Goal: Obtain resource: Download file/media

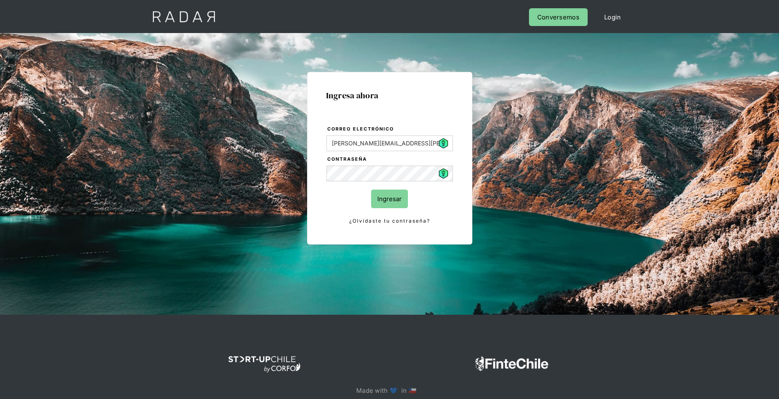
drag, startPoint x: 0, startPoint y: 0, endPoint x: 390, endPoint y: 195, distance: 436.7
click at [390, 195] on input "Ingresar" at bounding box center [389, 199] width 37 height 19
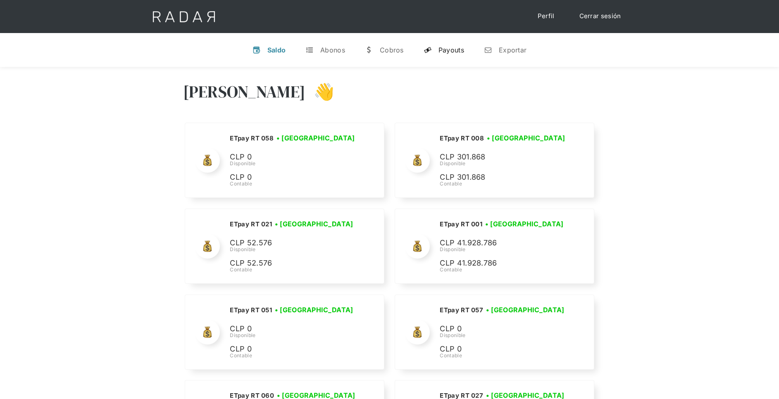
click at [445, 52] on div "Payouts" at bounding box center [451, 50] width 26 height 8
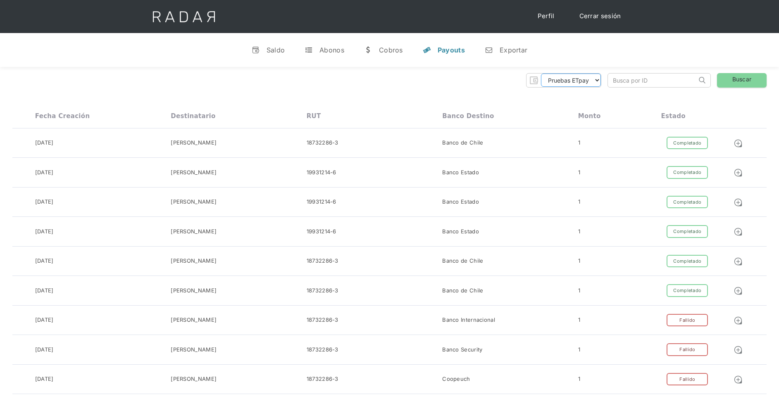
click at [586, 80] on select "Pruebas ETpay Cuenta 1.000 Cuenta 1.001 Cuenta 1.002 Cuenta 1.003 Cuenta 1.004 …" at bounding box center [571, 80] width 60 height 13
select select "etpay-cuenta-1001"
click at [541, 74] on select "Pruebas ETpay Cuenta 1.000 Cuenta 1.001 Cuenta 1.002 Cuenta 1.003 Cuenta 1.004 …" at bounding box center [571, 80] width 60 height 13
click at [736, 79] on link "Buscar" at bounding box center [742, 80] width 50 height 14
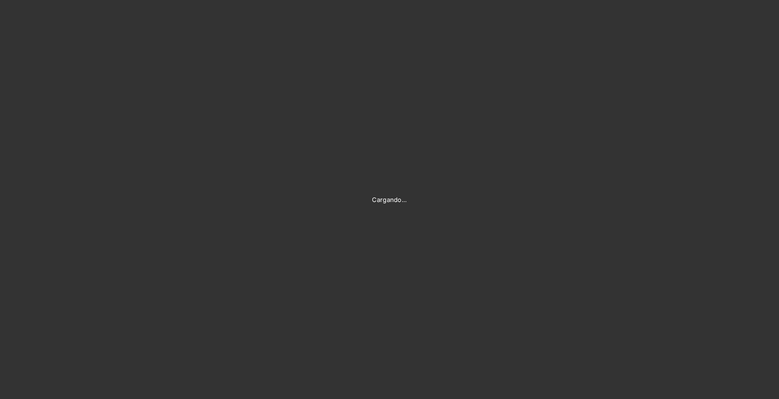
type input "daniela.bustamante@etpay.com"
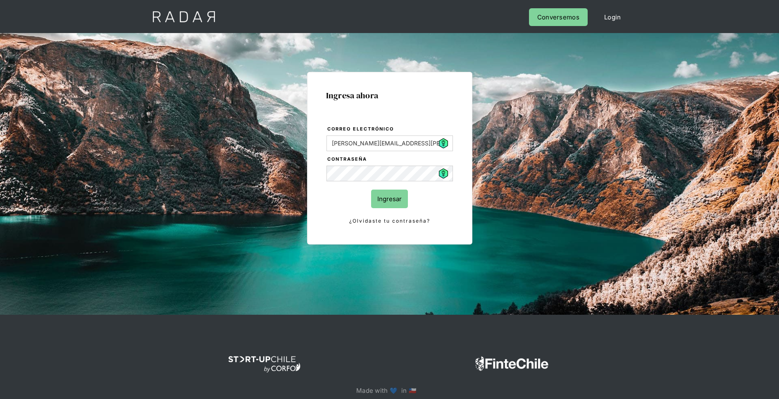
click at [393, 190] on input "Ingresar" at bounding box center [389, 199] width 37 height 19
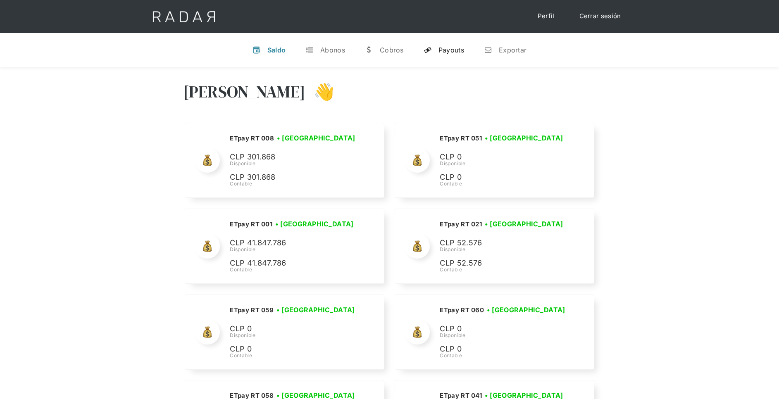
click at [450, 46] on div "Payouts" at bounding box center [451, 50] width 26 height 8
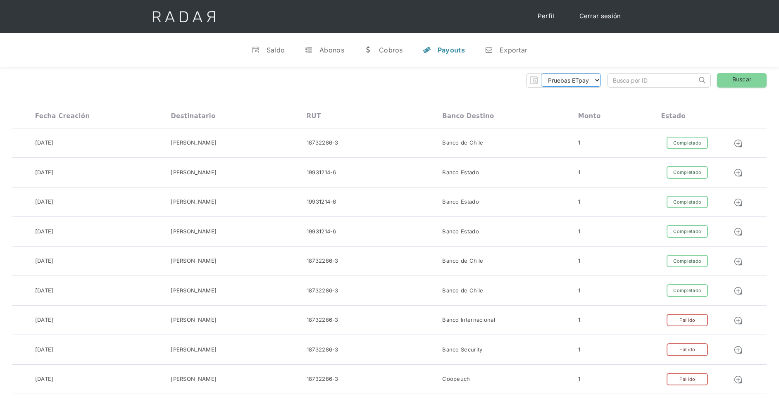
drag, startPoint x: 597, startPoint y: 79, endPoint x: 595, endPoint y: 88, distance: 8.9
click at [597, 79] on select "Pruebas ETpay Cuenta 1.000 Cuenta 1.001 Cuenta 1.002 Cuenta 1.003 Cuenta 1.004 …" at bounding box center [571, 80] width 60 height 13
select select "etpay-cuenta-1001"
click at [541, 74] on select "Pruebas ETpay Cuenta 1.000 Cuenta 1.001 Cuenta 1.002 Cuenta 1.003 Cuenta 1.004 …" at bounding box center [571, 80] width 60 height 13
click at [734, 78] on link "Buscar" at bounding box center [742, 80] width 50 height 14
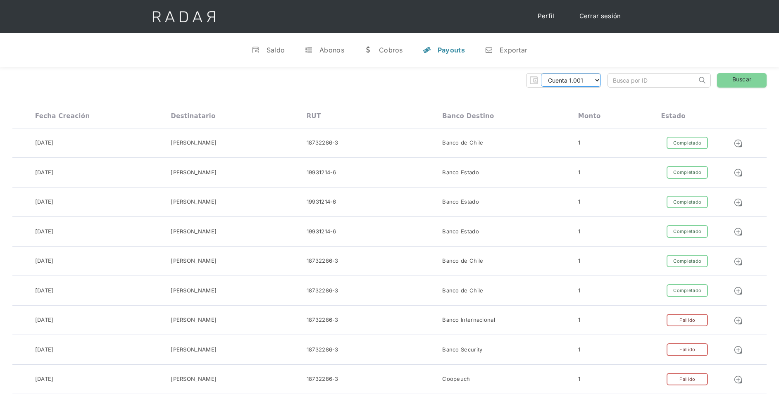
click at [596, 81] on select "Pruebas ETpay Cuenta 1.000 Cuenta 1.001 Cuenta 1.002 Cuenta 1.003 Cuenta 1.004 …" at bounding box center [571, 80] width 60 height 13
click at [541, 74] on select "Pruebas ETpay Cuenta 1.000 Cuenta 1.001 Cuenta 1.002 Cuenta 1.003 Cuenta 1.004 …" at bounding box center [571, 80] width 60 height 13
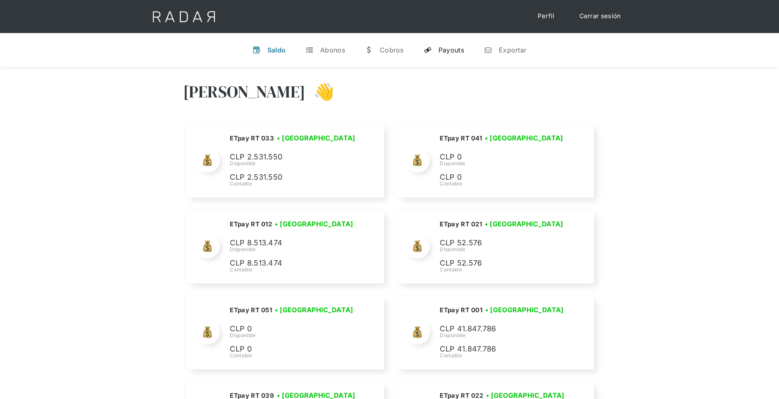
click at [446, 45] on link "y Payouts" at bounding box center [444, 49] width 54 height 21
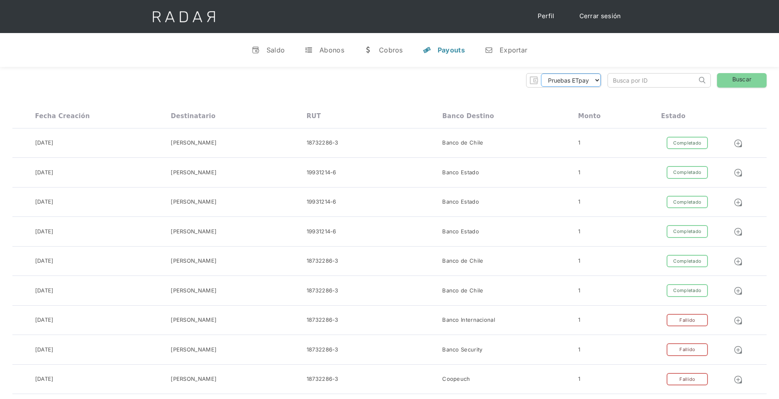
click at [579, 79] on select "Pruebas ETpay Cuenta 1.000 Cuenta 1.001 Cuenta 1.002 Cuenta 1.003 Cuenta 1.004 …" at bounding box center [571, 80] width 60 height 13
select select "etpay-cuenta-1001"
click at [541, 74] on select "Pruebas ETpay Cuenta 1.000 Cuenta 1.001 Cuenta 1.002 Cuenta 1.003 Cuenta 1.004 …" at bounding box center [571, 80] width 60 height 13
click at [604, 12] on link "Cerrar sesión" at bounding box center [600, 16] width 58 height 16
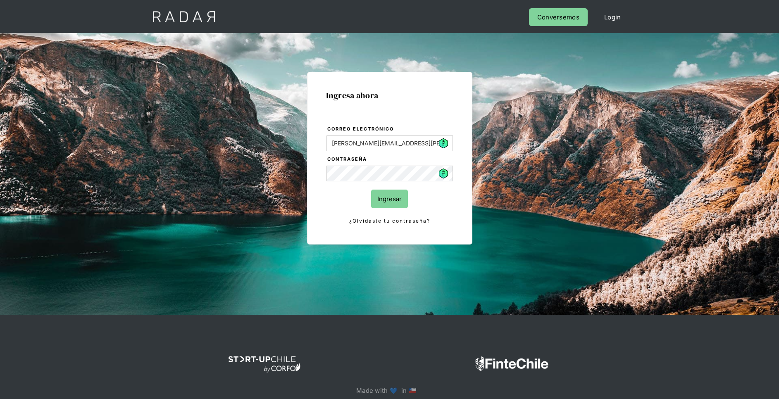
click at [393, 198] on input "Ingresar" at bounding box center [389, 199] width 37 height 19
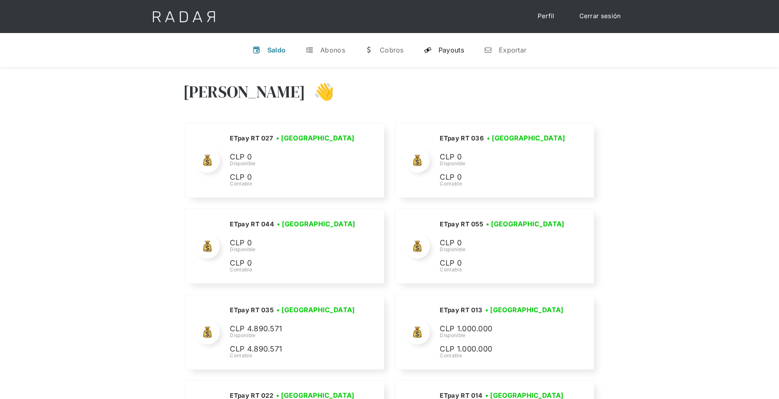
click at [458, 50] on div "Payouts" at bounding box center [451, 50] width 26 height 8
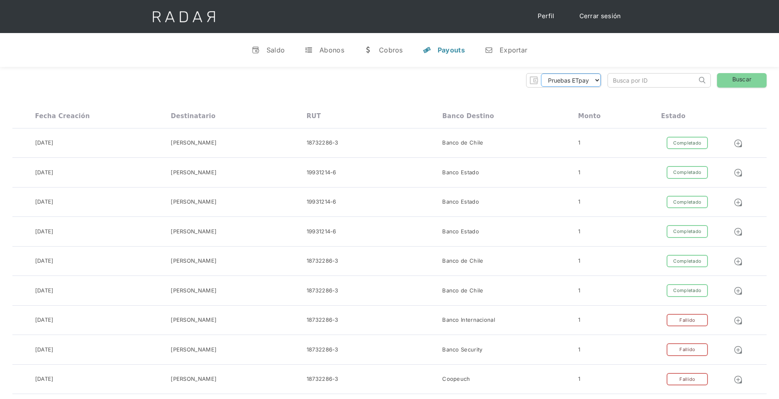
click at [578, 80] on select "Pruebas ETpay Cuenta 1.000 Cuenta 1.001 Cuenta 1.002 Cuenta 1.003 Cuenta 1.004 …" at bounding box center [571, 80] width 60 height 13
select select "etpay-cuenta-1001"
click at [541, 74] on select "Pruebas ETpay Cuenta 1.000 Cuenta 1.001 Cuenta 1.002 Cuenta 1.003 Cuenta 1.004 …" at bounding box center [571, 80] width 60 height 13
click at [748, 83] on link "Buscar" at bounding box center [742, 80] width 50 height 14
click at [594, 79] on select "Pruebas ETpay Cuenta 1.000 Cuenta 1.001 Cuenta 1.002 Cuenta 1.003 Cuenta 1.004 …" at bounding box center [571, 80] width 60 height 13
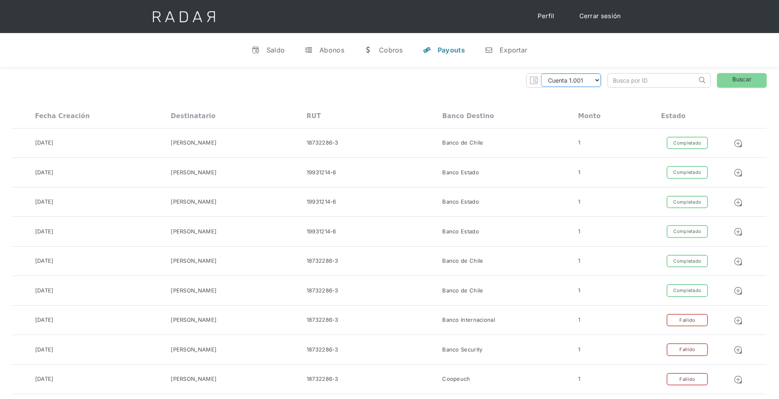
click at [541, 74] on select "Pruebas ETpay Cuenta 1.000 Cuenta 1.001 Cuenta 1.002 Cuenta 1.003 Cuenta 1.004 …" at bounding box center [571, 80] width 60 height 13
click at [731, 83] on link "Buscar" at bounding box center [742, 80] width 50 height 14
click at [610, 16] on link "Cerrar sesión" at bounding box center [600, 16] width 58 height 16
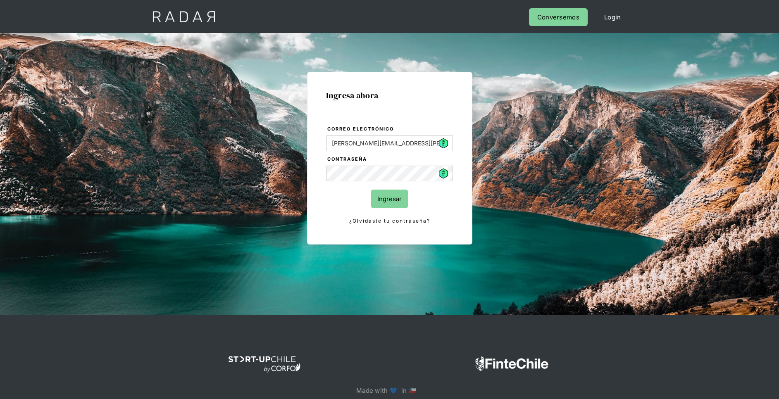
click at [388, 202] on input "Ingresar" at bounding box center [389, 199] width 37 height 19
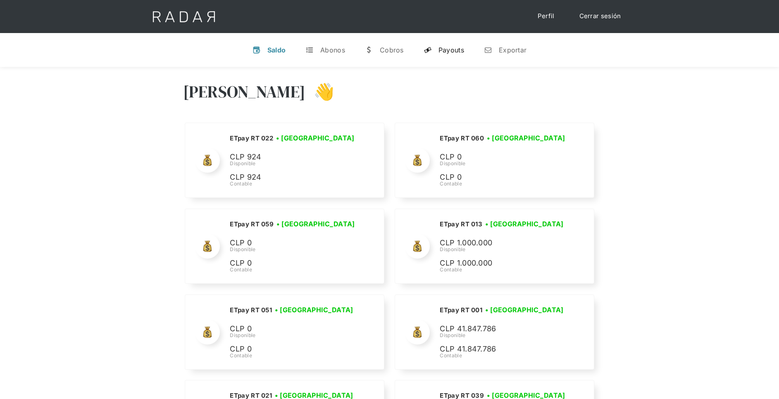
click at [453, 48] on div "Payouts" at bounding box center [451, 50] width 26 height 8
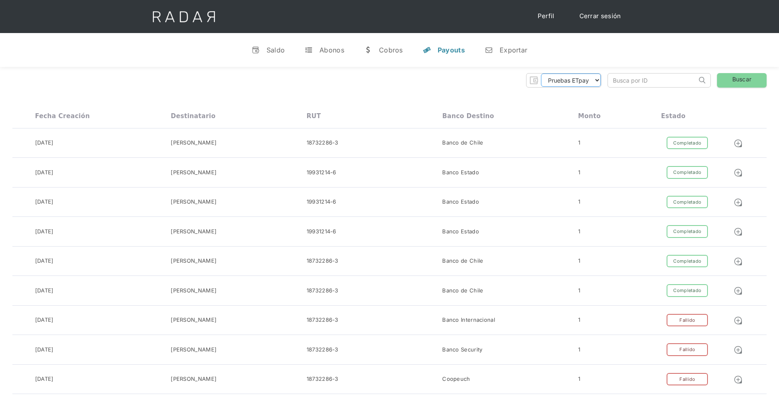
click at [575, 83] on select "Pruebas ETpay Cuenta 1.000 Cuenta 1.001 Cuenta 1.002 Cuenta 1.003 Cuenta 1.004 …" at bounding box center [571, 80] width 60 height 13
select select "etpay-cuenta-1001"
click at [541, 74] on select "Pruebas ETpay Cuenta 1.000 Cuenta 1.001 Cuenta 1.002 Cuenta 1.003 Cuenta 1.004 …" at bounding box center [571, 80] width 60 height 13
click at [742, 81] on link "Buscar" at bounding box center [742, 80] width 50 height 14
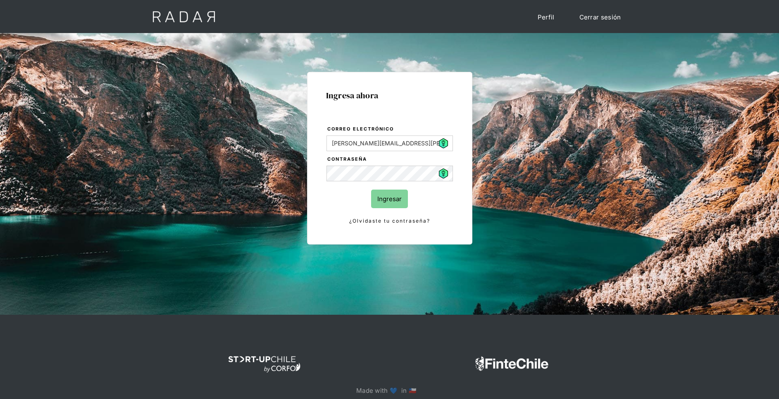
click at [395, 198] on input "Ingresar" at bounding box center [389, 199] width 37 height 19
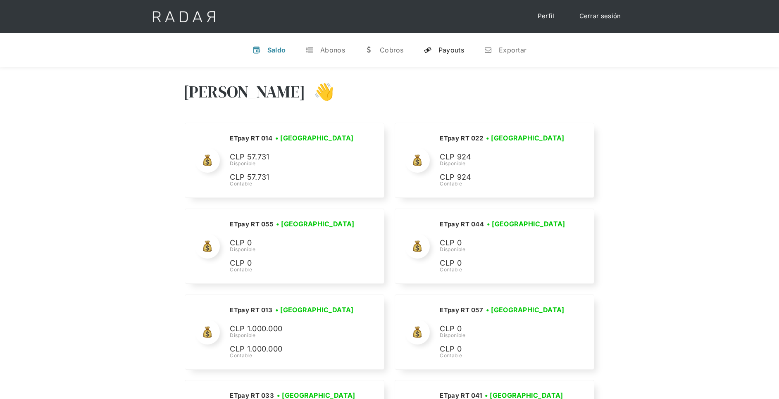
click at [460, 48] on div "Payouts" at bounding box center [451, 50] width 26 height 8
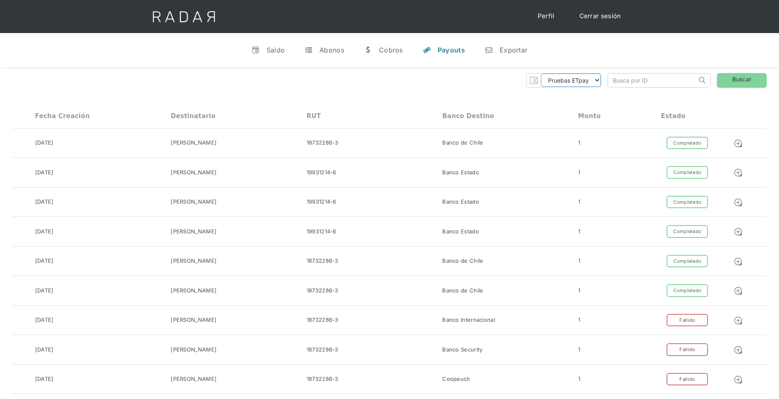
click at [570, 85] on select "Pruebas ETpay Cuenta 1.000 Cuenta 1.001 Cuenta 1.002 Cuenta 1.003 Cuenta 1.004 …" at bounding box center [571, 80] width 60 height 13
select select "etpay-cuenta-1001"
click at [541, 74] on select "Pruebas ETpay Cuenta 1.000 Cuenta 1.001 Cuenta 1.002 Cuenta 1.003 Cuenta 1.004 …" at bounding box center [571, 80] width 60 height 13
click at [738, 81] on link "Buscar" at bounding box center [742, 80] width 50 height 14
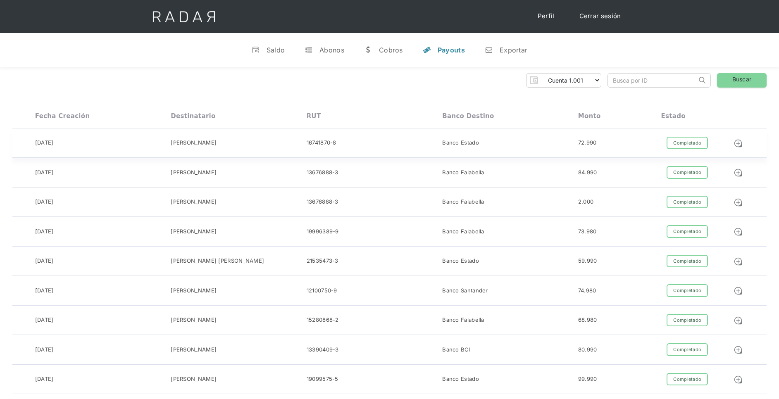
click at [691, 140] on div "Completado" at bounding box center [687, 143] width 41 height 13
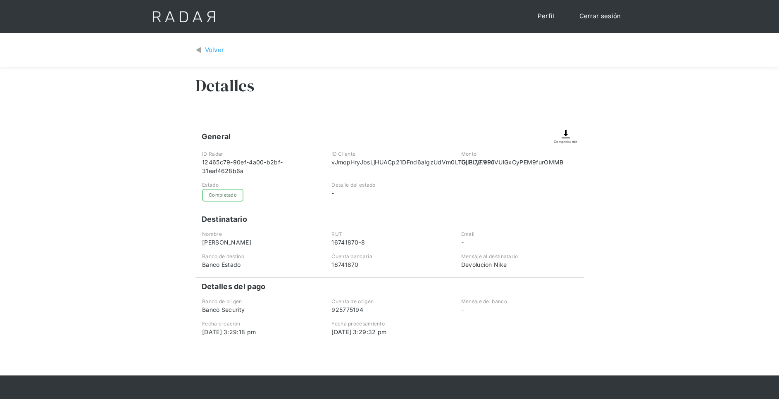
click at [571, 138] on img at bounding box center [566, 134] width 10 height 10
click at [202, 46] on link "Volver" at bounding box center [209, 50] width 29 height 10
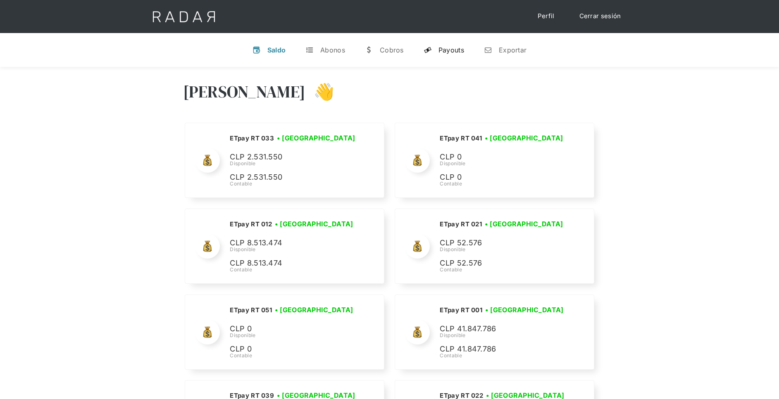
click at [450, 51] on div "Payouts" at bounding box center [451, 50] width 26 height 8
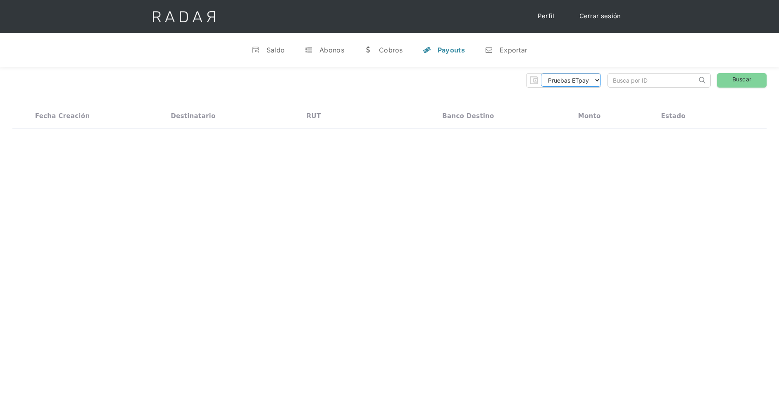
click at [569, 86] on select "Pruebas ETpay Cuenta 1.000 Cuenta 1.001 Cuenta 1.002 Cuenta 1.003 Cuenta 1.004 …" at bounding box center [571, 80] width 60 height 13
select select "etpay-cuenta-1001"
click at [541, 74] on select "Pruebas ETpay Cuenta 1.000 Cuenta 1.001 Cuenta 1.002 Cuenta 1.003 Cuenta 1.004 …" at bounding box center [571, 80] width 60 height 13
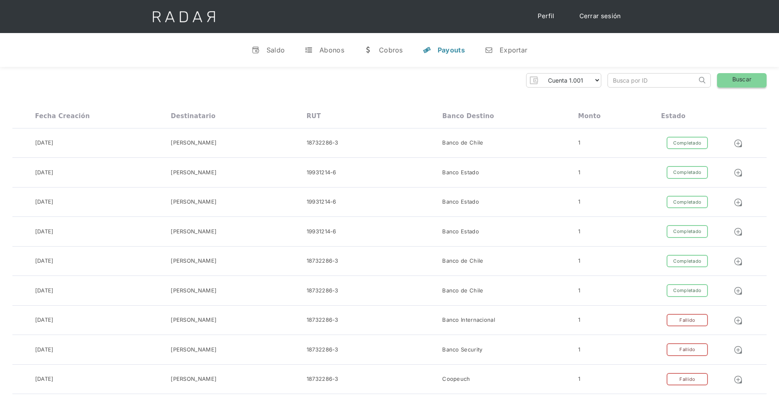
click at [739, 81] on link "Buscar" at bounding box center [742, 80] width 50 height 14
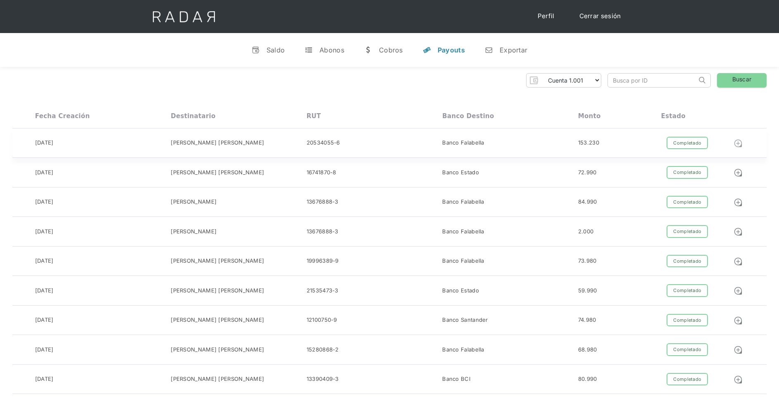
click at [736, 144] on img at bounding box center [737, 143] width 9 height 9
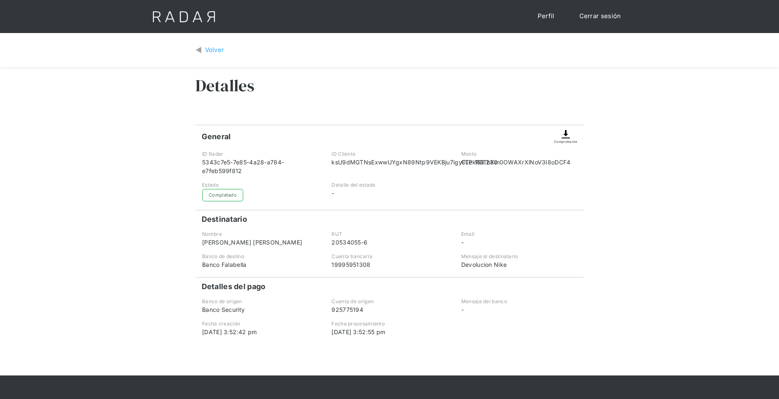
click at [566, 138] on img at bounding box center [566, 134] width 10 height 10
click at [564, 135] on img at bounding box center [566, 134] width 10 height 10
click at [216, 51] on div "Volver" at bounding box center [214, 50] width 19 height 10
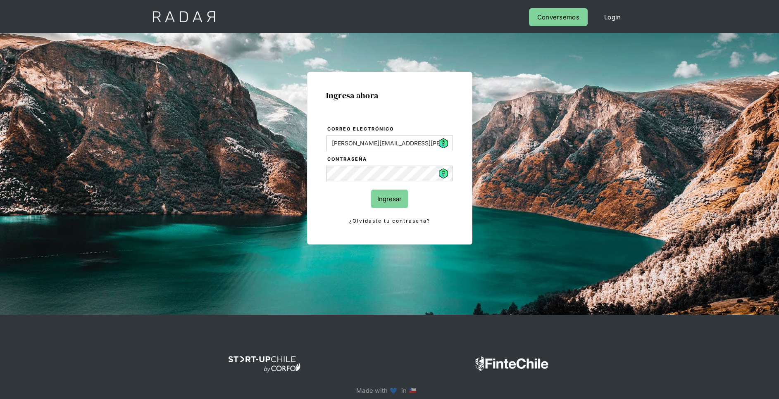
click at [392, 198] on input "Ingresar" at bounding box center [389, 199] width 37 height 19
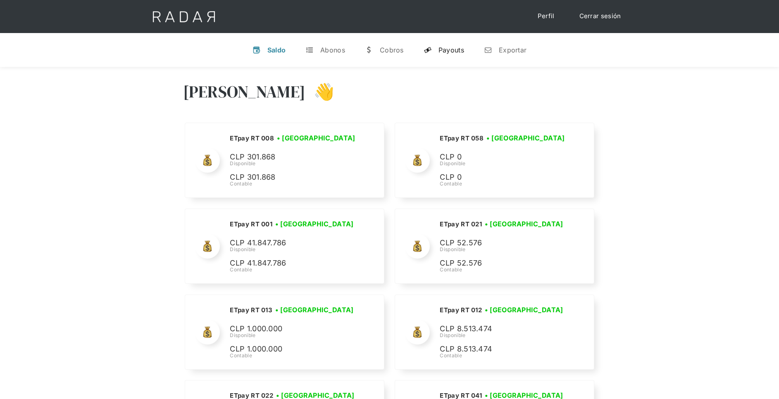
click at [440, 51] on div "Payouts" at bounding box center [451, 50] width 26 height 8
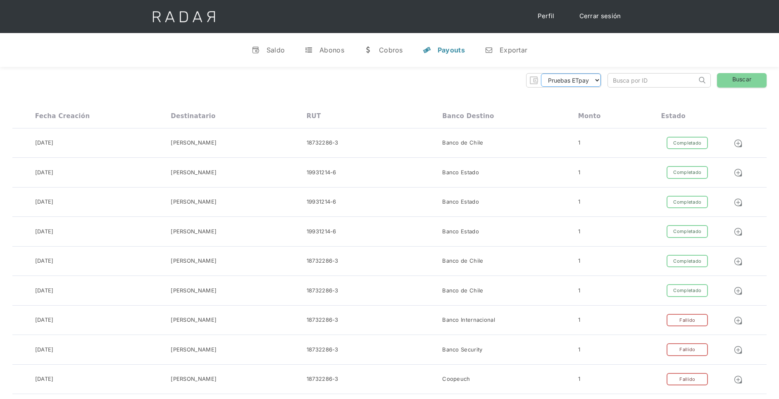
click at [551, 81] on select "Pruebas ETpay Cuenta 1.000 Cuenta 1.001 Cuenta 1.002 Cuenta 1.003 Cuenta 1.004 …" at bounding box center [571, 80] width 60 height 13
select select "etpay-cuenta-1001"
click at [541, 74] on select "Pruebas ETpay Cuenta 1.000 Cuenta 1.001 Cuenta 1.002 Cuenta 1.003 Cuenta 1.004 …" at bounding box center [571, 80] width 60 height 13
click at [744, 82] on link "Buscar" at bounding box center [742, 80] width 50 height 14
click at [591, 81] on select "Pruebas ETpay Cuenta 1.000 Cuenta 1.001 Cuenta 1.002 Cuenta 1.003 Cuenta 1.004 …" at bounding box center [571, 80] width 60 height 13
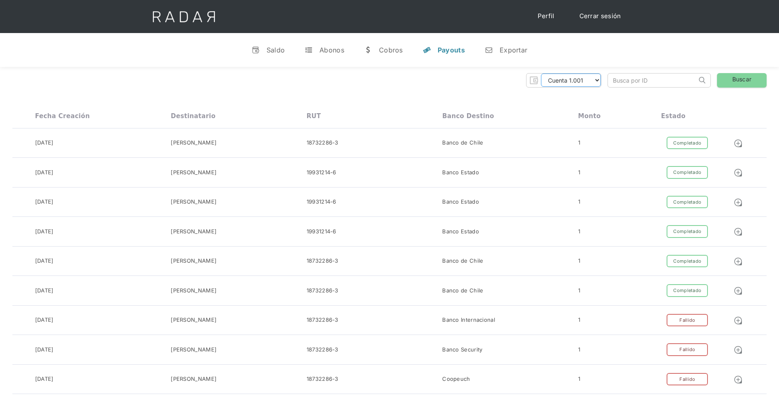
click at [541, 74] on select "Pruebas ETpay Cuenta 1.000 Cuenta 1.001 Cuenta 1.002 Cuenta 1.003 Cuenta 1.004 …" at bounding box center [571, 80] width 60 height 13
click at [752, 77] on link "Buscar" at bounding box center [742, 80] width 50 height 14
click at [723, 83] on link "Buscar" at bounding box center [742, 80] width 50 height 14
click at [611, 17] on link "Cerrar sesión" at bounding box center [600, 16] width 58 height 16
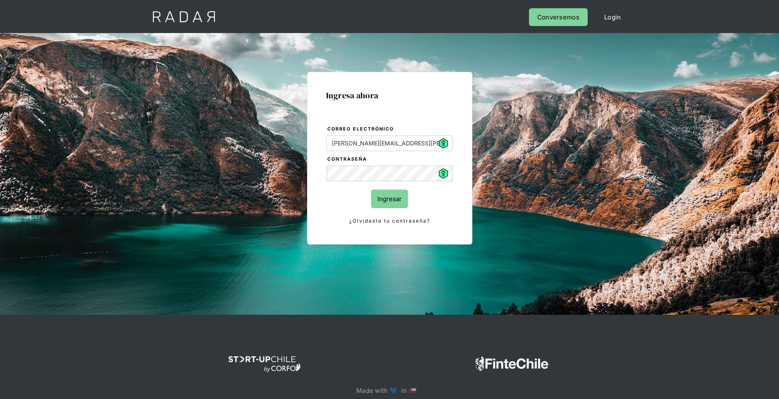
click at [389, 196] on input "Ingresar" at bounding box center [389, 199] width 37 height 19
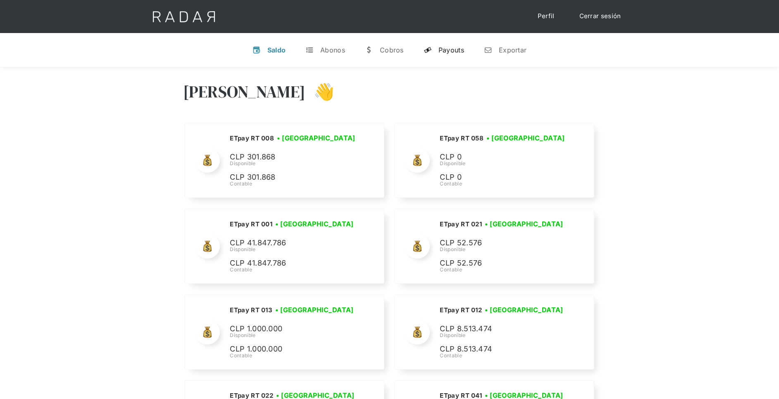
click at [461, 48] on div "Payouts" at bounding box center [451, 50] width 26 height 8
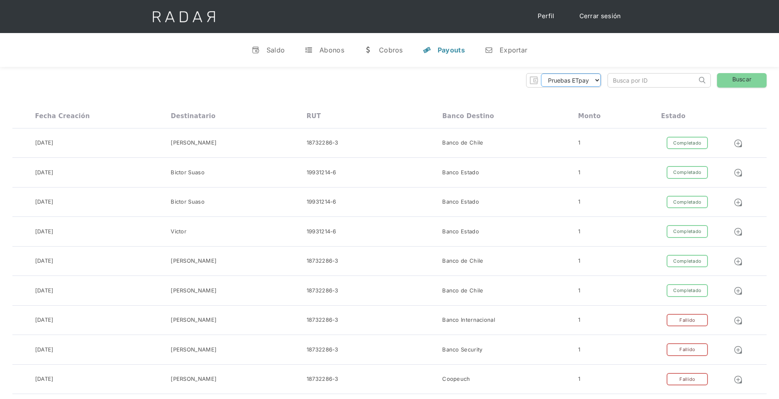
click at [595, 83] on select "Pruebas ETpay Cuenta 1.000 Cuenta 1.001 Cuenta 1.002 Cuenta 1.003 Cuenta 1.004 …" at bounding box center [571, 80] width 60 height 13
select select "etpay-cuenta-1001"
click at [541, 74] on select "Pruebas ETpay Cuenta 1.000 Cuenta 1.001 Cuenta 1.002 Cuenta 1.003 Cuenta 1.004 …" at bounding box center [571, 80] width 60 height 13
click at [737, 79] on link "Buscar" at bounding box center [742, 80] width 50 height 14
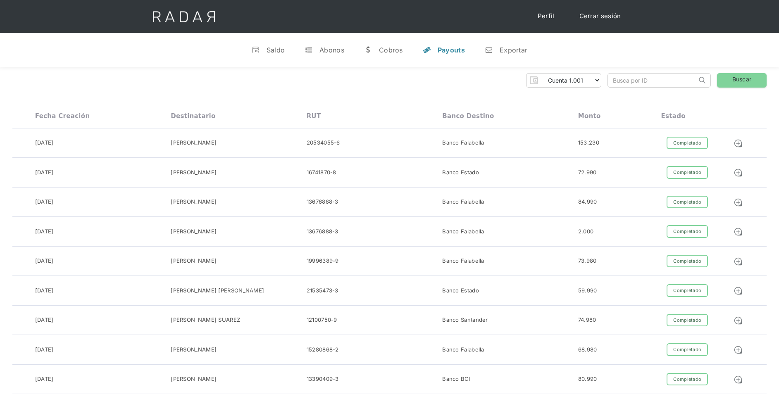
click at [286, 80] on div "Pruebas ETpay Cuenta 1.000 Cuenta 1.001 Cuenta 1.002 Cuenta 1.003 Cuenta 1.004 …" at bounding box center [389, 80] width 754 height 14
click at [748, 80] on link "Buscar" at bounding box center [742, 80] width 50 height 14
click at [740, 142] on img at bounding box center [737, 143] width 9 height 9
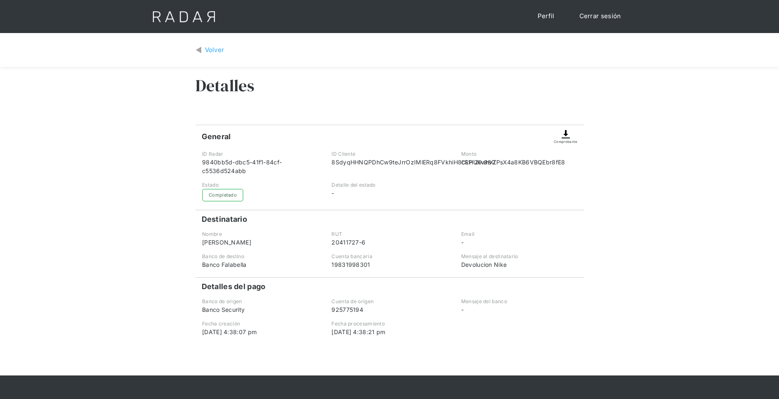
click at [564, 133] on img at bounding box center [566, 134] width 10 height 10
click at [574, 133] on div "Comprobante" at bounding box center [566, 134] width 24 height 19
click at [560, 138] on div "Comprobante" at bounding box center [566, 134] width 24 height 19
click at [566, 133] on img at bounding box center [566, 134] width 10 height 10
click at [207, 46] on div "Volver" at bounding box center [214, 50] width 19 height 10
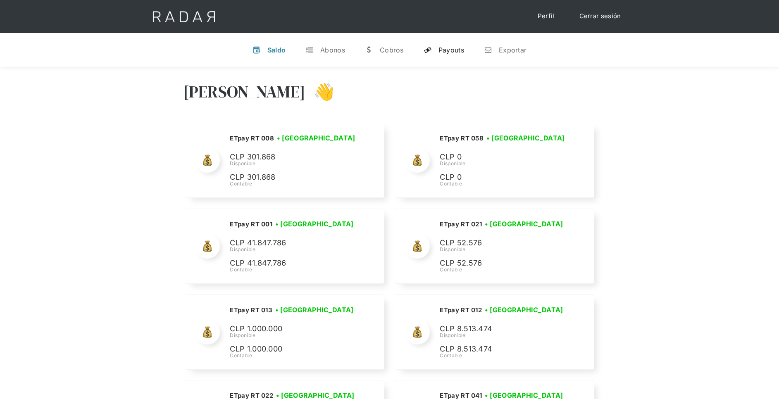
click at [448, 50] on div "Payouts" at bounding box center [451, 50] width 26 height 8
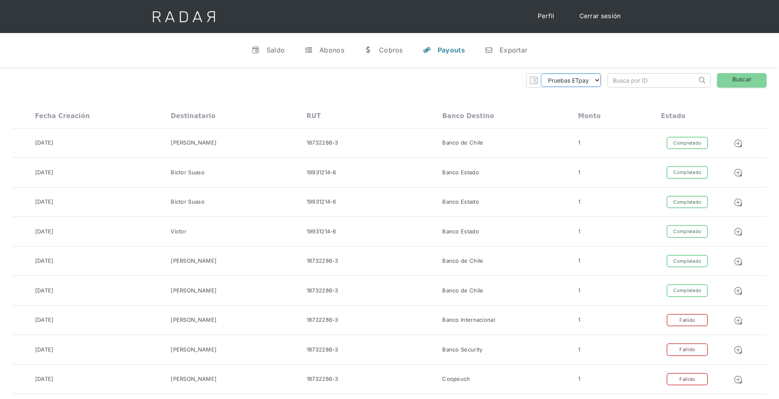
click at [588, 79] on select "Pruebas ETpay Cuenta 1.000 Cuenta 1.001 Cuenta 1.002 Cuenta 1.003 Cuenta 1.004 …" at bounding box center [571, 80] width 60 height 13
select select "etpay-cuenta-1001"
click at [541, 74] on select "Pruebas ETpay Cuenta 1.000 Cuenta 1.001 Cuenta 1.002 Cuenta 1.003 Cuenta 1.004 …" at bounding box center [571, 80] width 60 height 13
click at [743, 81] on link "Buscar" at bounding box center [742, 80] width 50 height 14
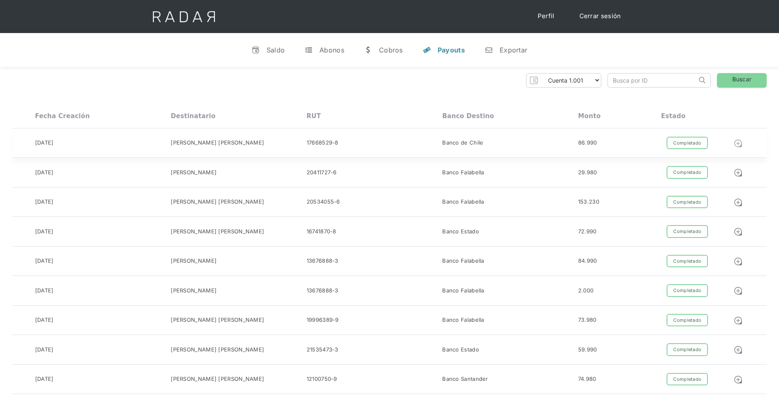
click at [740, 142] on img at bounding box center [737, 143] width 9 height 9
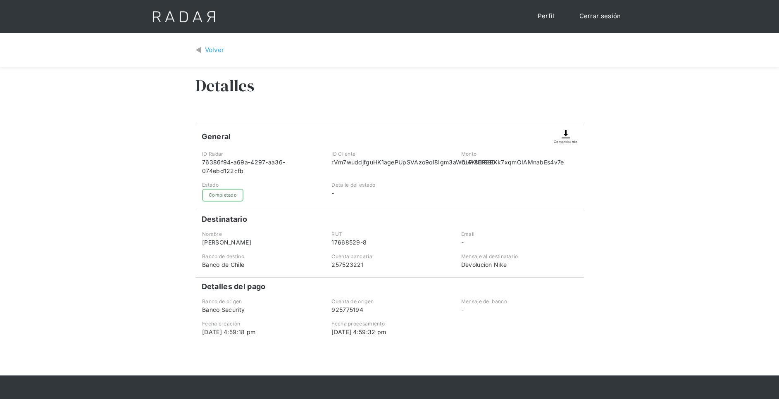
click at [568, 133] on img at bounding box center [566, 134] width 10 height 10
click at [215, 51] on div "Volver" at bounding box center [214, 50] width 19 height 10
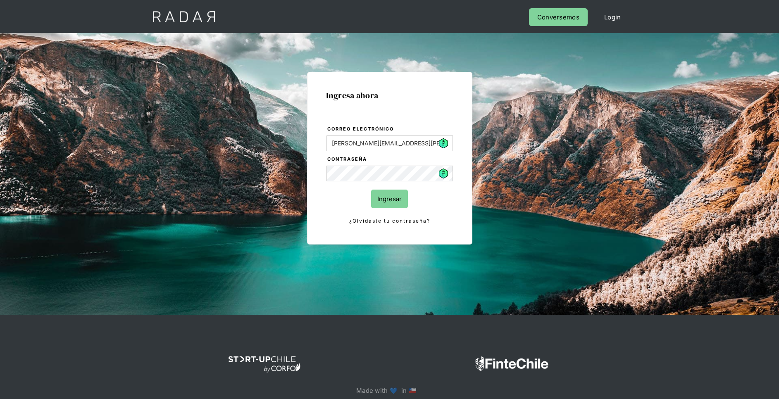
click at [374, 196] on input "Ingresar" at bounding box center [389, 199] width 37 height 19
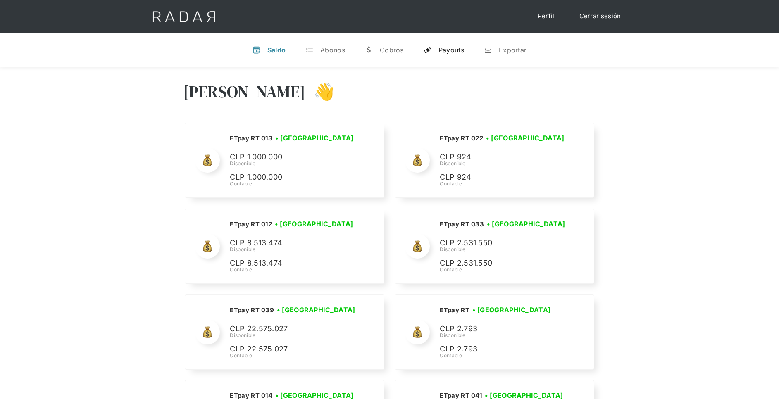
click at [441, 52] on div "Payouts" at bounding box center [451, 50] width 26 height 8
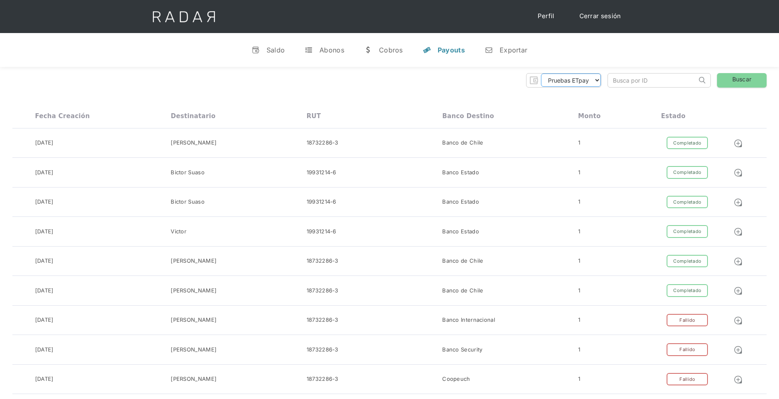
click at [578, 86] on select "Pruebas ETpay Cuenta 1.000 Cuenta 1.001 Cuenta 1.002 Cuenta 1.003 Cuenta 1.004 …" at bounding box center [571, 80] width 60 height 13
select select "etpay-cuenta-1001"
click at [541, 74] on select "Pruebas ETpay Cuenta 1.000 Cuenta 1.001 Cuenta 1.002 Cuenta 1.003 Cuenta 1.004 …" at bounding box center [571, 80] width 60 height 13
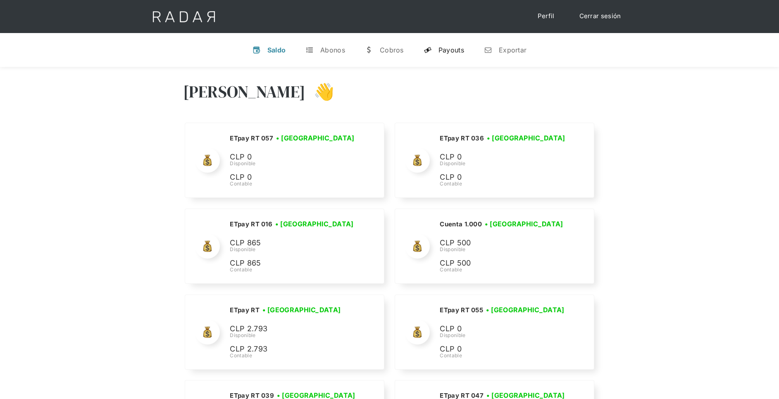
click at [456, 52] on div "Payouts" at bounding box center [451, 50] width 26 height 8
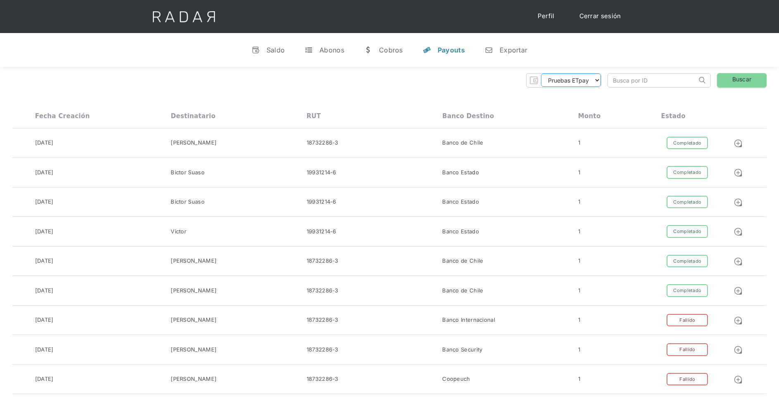
click at [592, 79] on select "Pruebas ETpay Cuenta 1.000 Cuenta 1.001 Cuenta 1.002 Cuenta 1.003 Cuenta 1.004 …" at bounding box center [571, 80] width 60 height 13
select select "etpay-cuenta-1001"
click at [541, 74] on select "Pruebas ETpay Cuenta 1.000 Cuenta 1.001 Cuenta 1.002 Cuenta 1.003 Cuenta 1.004 …" at bounding box center [571, 80] width 60 height 13
click at [742, 78] on link "Buscar" at bounding box center [742, 80] width 50 height 14
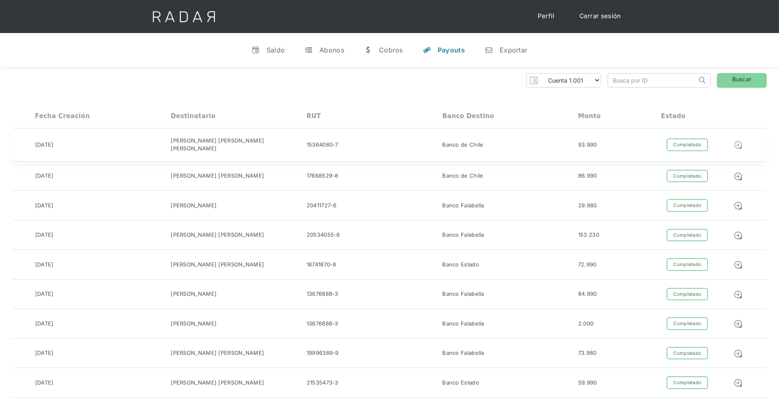
click at [740, 144] on img at bounding box center [737, 144] width 9 height 9
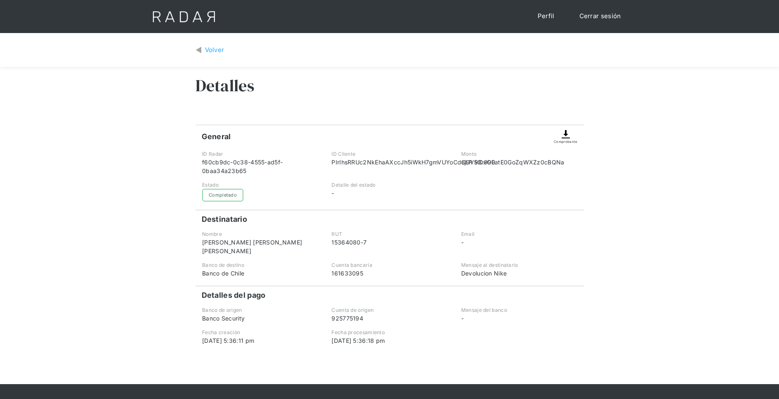
click at [562, 137] on img at bounding box center [566, 134] width 10 height 10
